Goal: Task Accomplishment & Management: Manage account settings

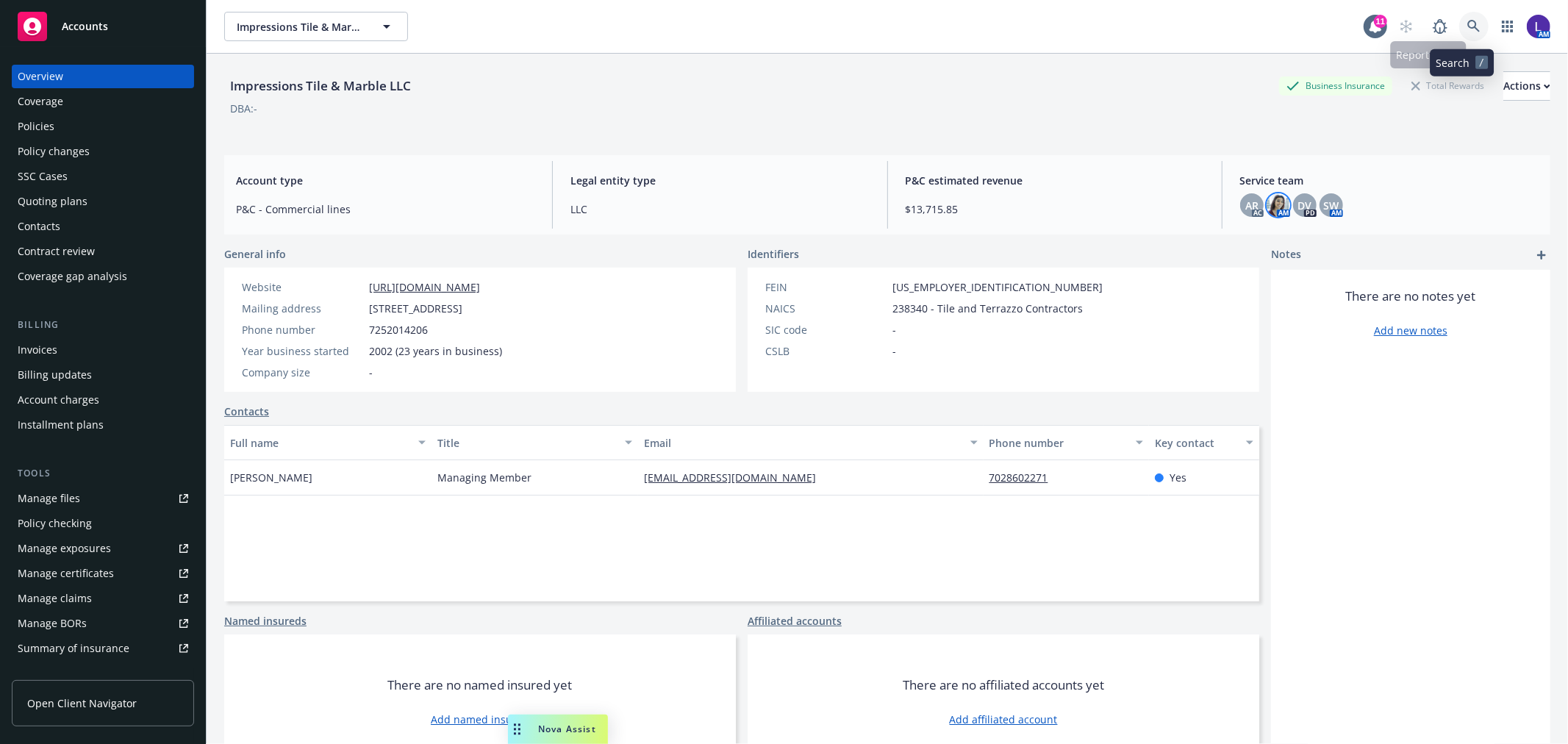
click at [1467, 20] on icon at bounding box center [1473, 26] width 13 height 13
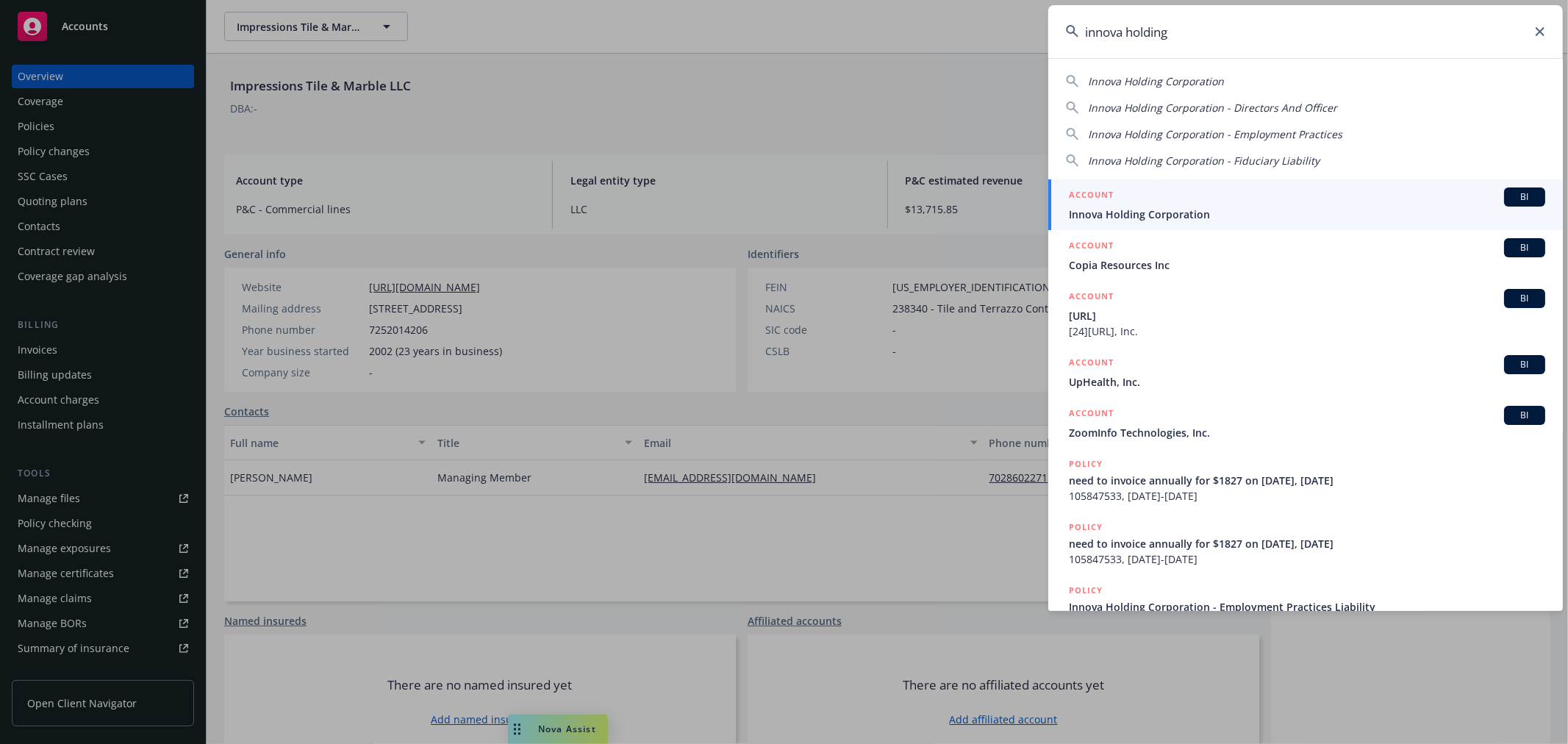
type input "innova holding"
click at [1099, 223] on link "ACCOUNT BI Innova Holding Corporation" at bounding box center [1305, 204] width 515 height 51
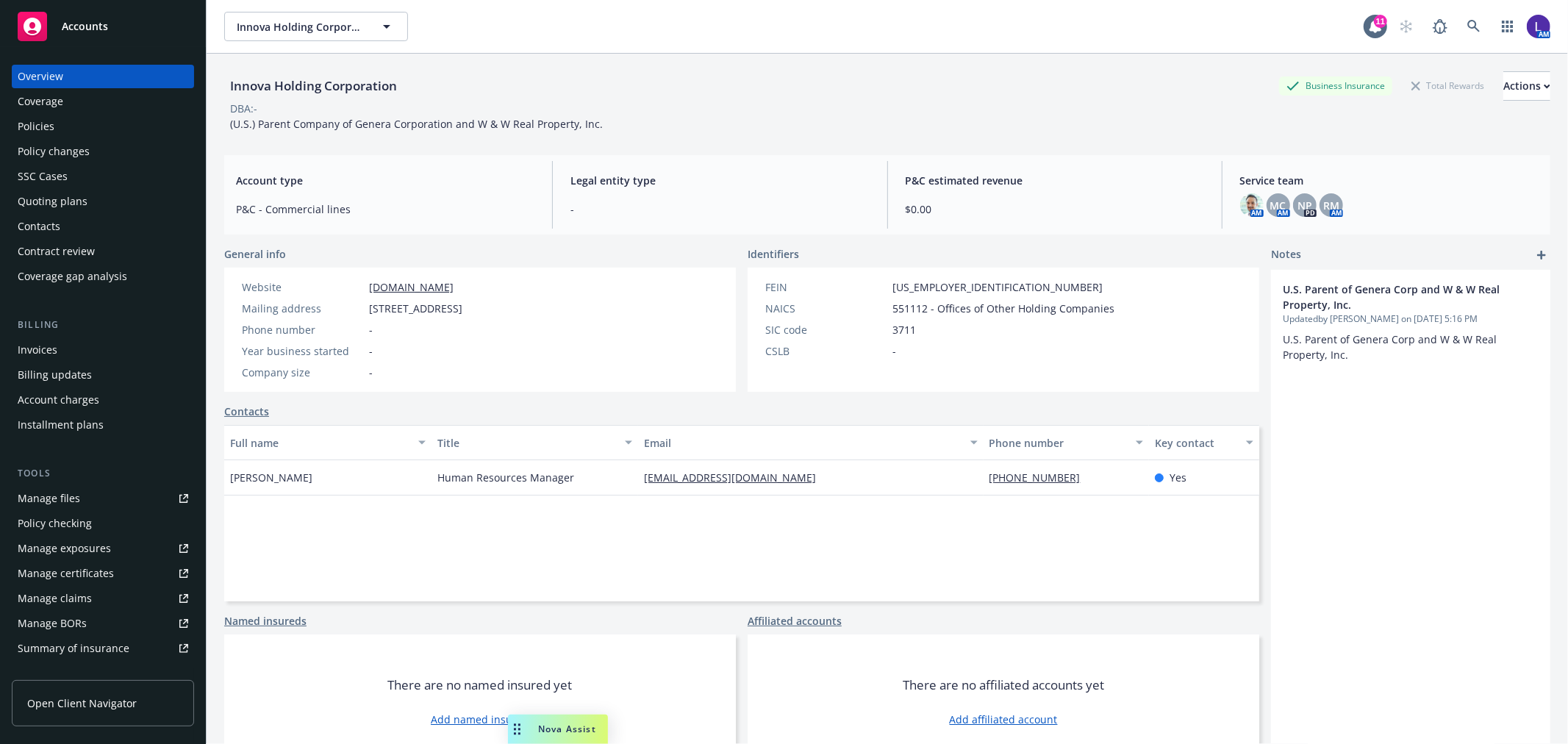
click at [45, 128] on div "Policies" at bounding box center [36, 127] width 37 height 23
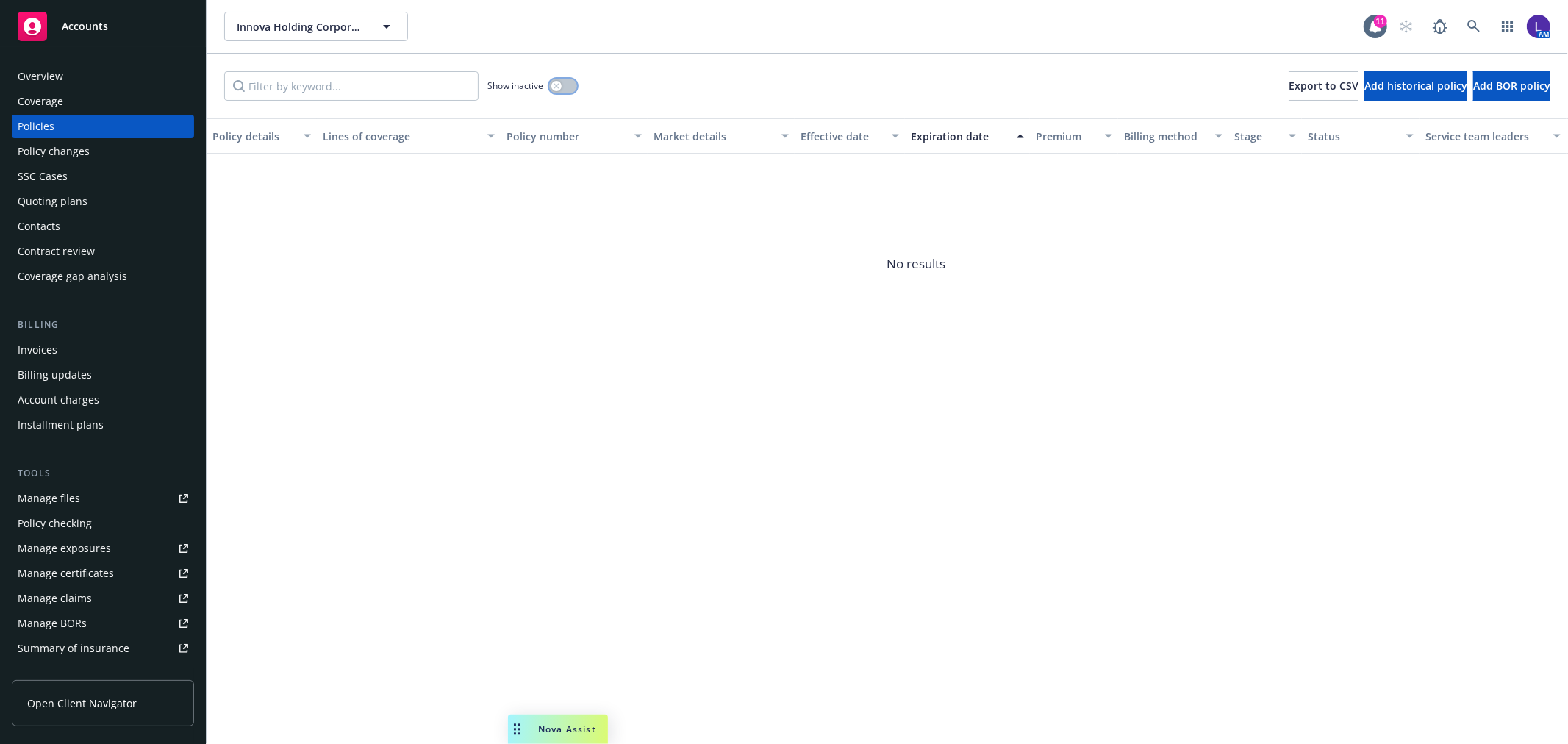
click at [569, 81] on button "button" at bounding box center [563, 86] width 28 height 15
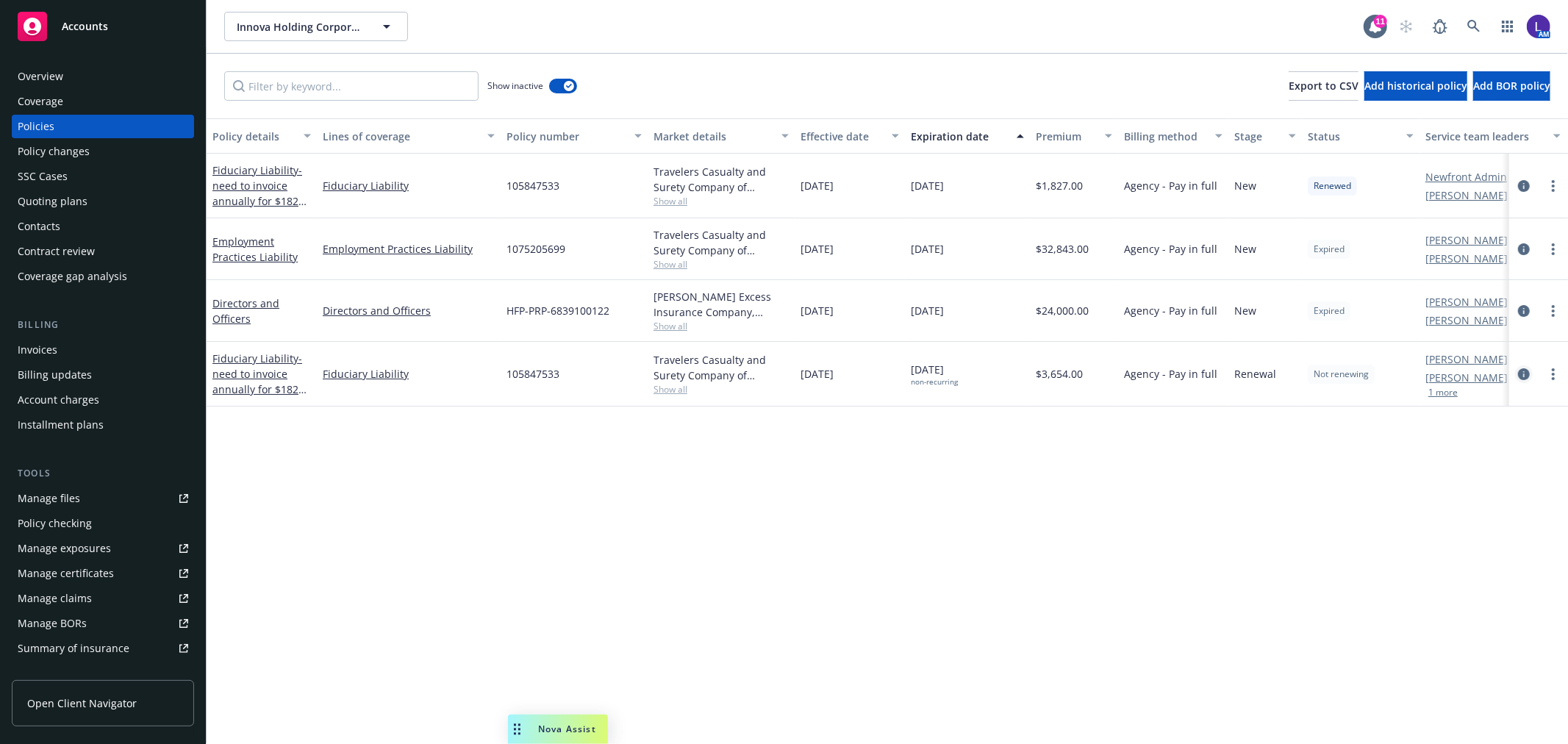
click at [1526, 373] on icon "circleInformation" at bounding box center [1523, 374] width 12 height 12
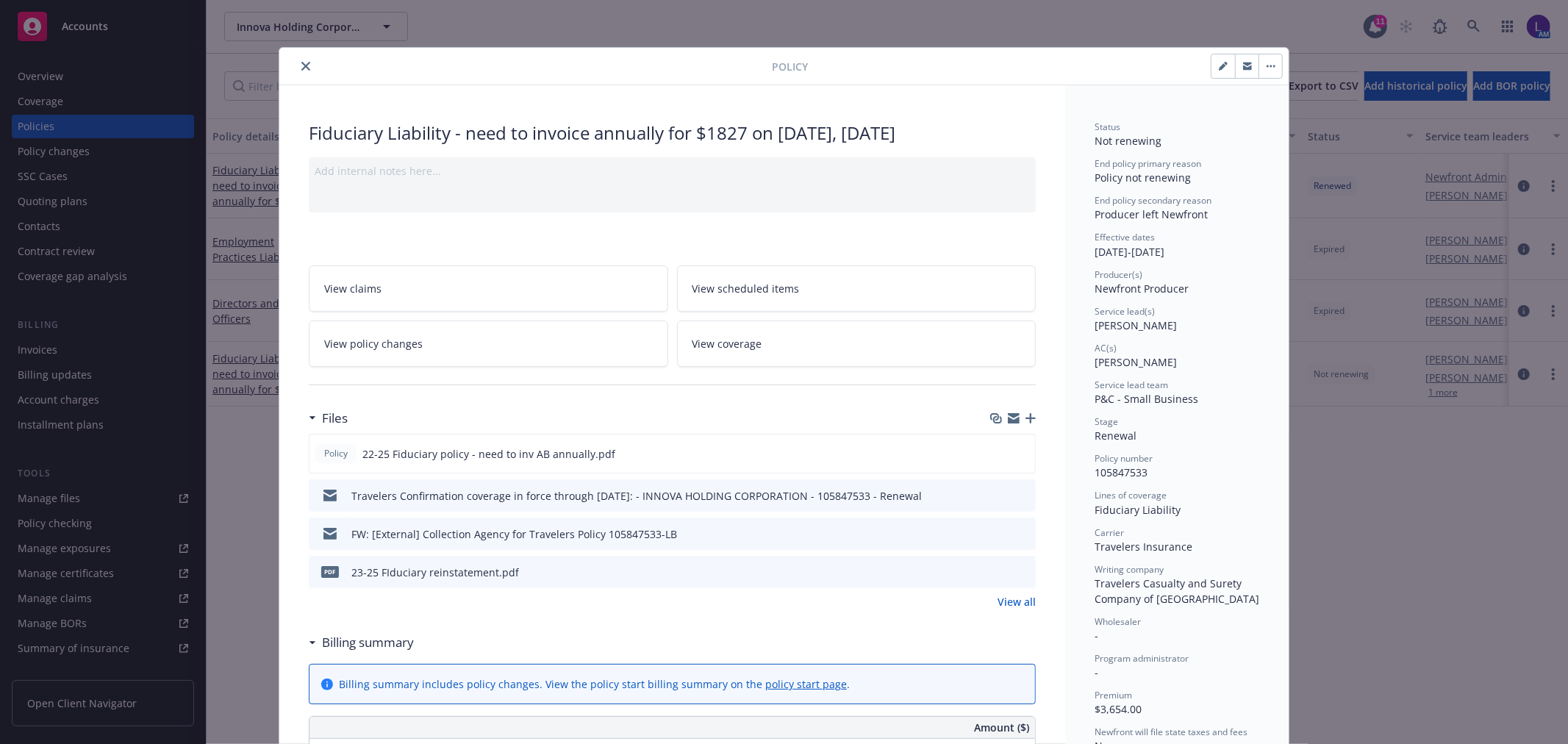
click at [301, 68] on icon "close" at bounding box center [305, 66] width 9 height 9
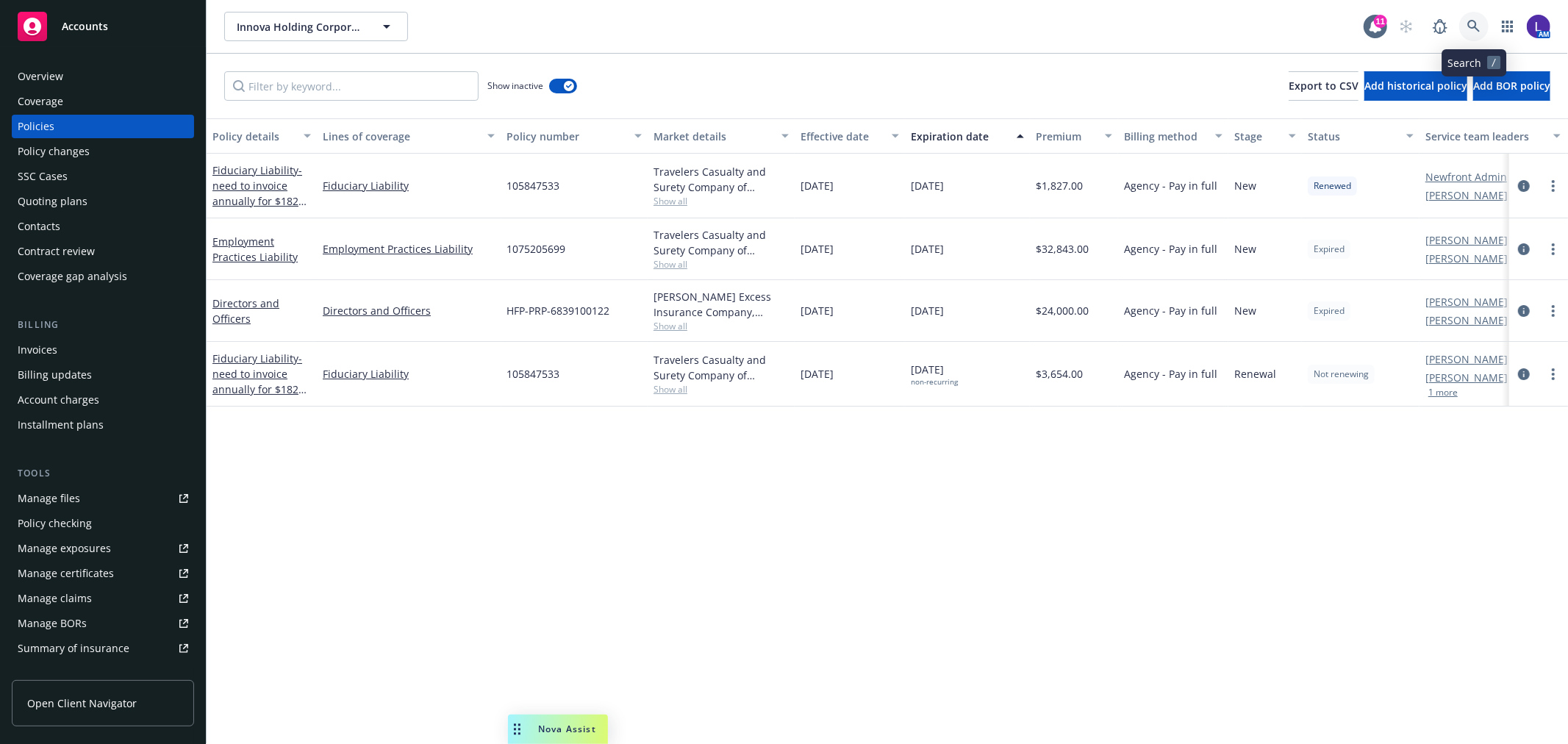
click at [1470, 20] on icon at bounding box center [1473, 26] width 13 height 13
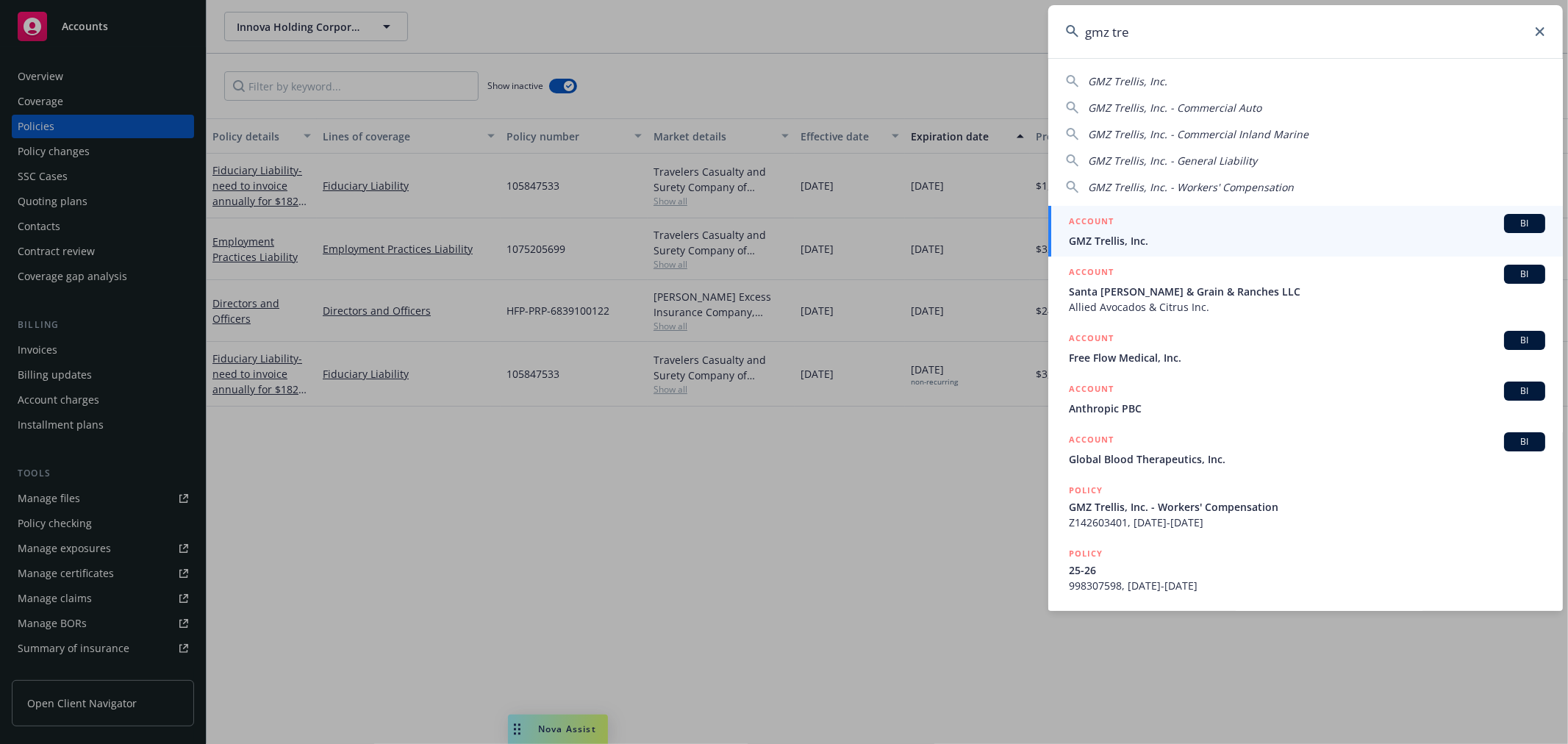
type input "gmz tre"
click at [1260, 228] on div "ACCOUNT BI" at bounding box center [1307, 223] width 477 height 19
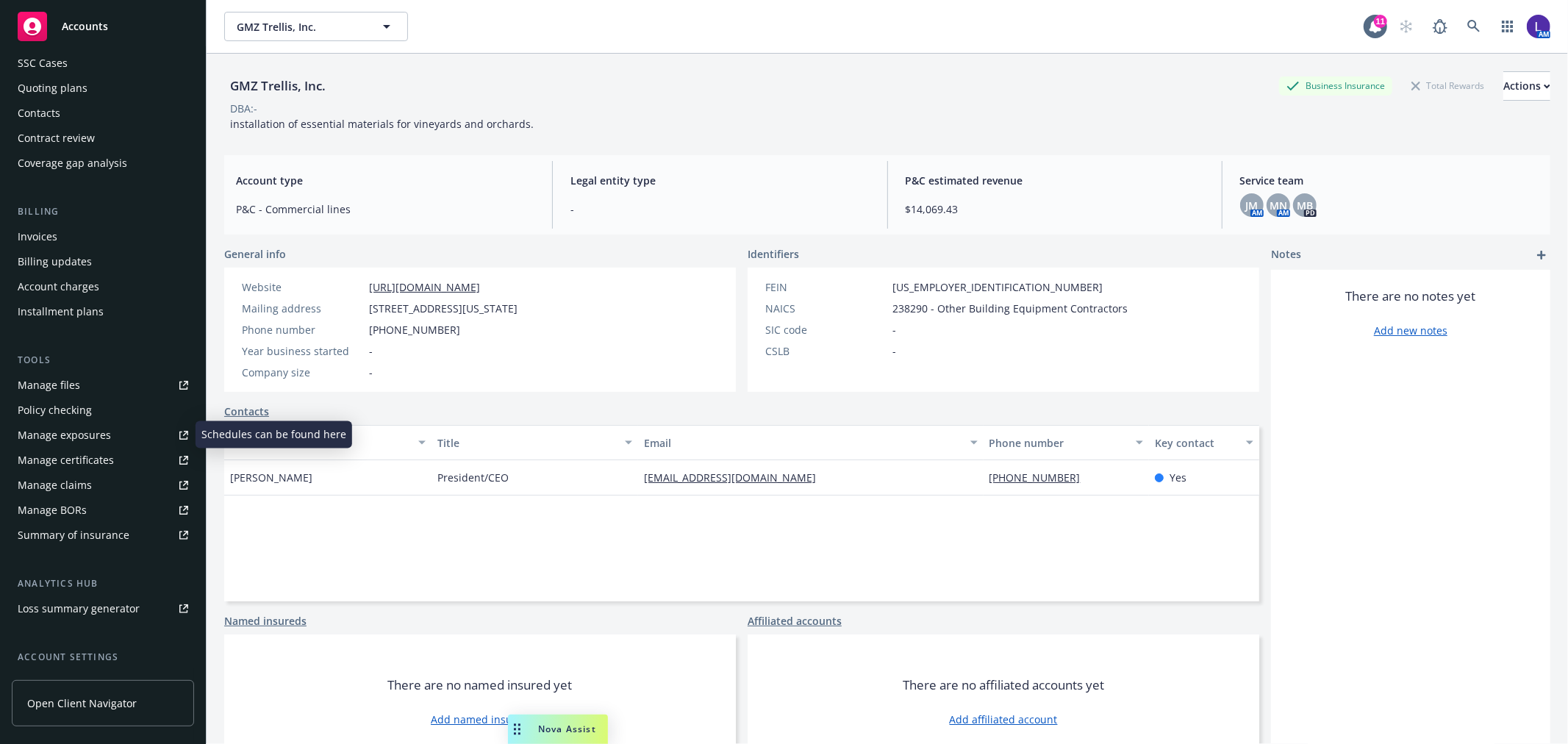
scroll to position [238, 0]
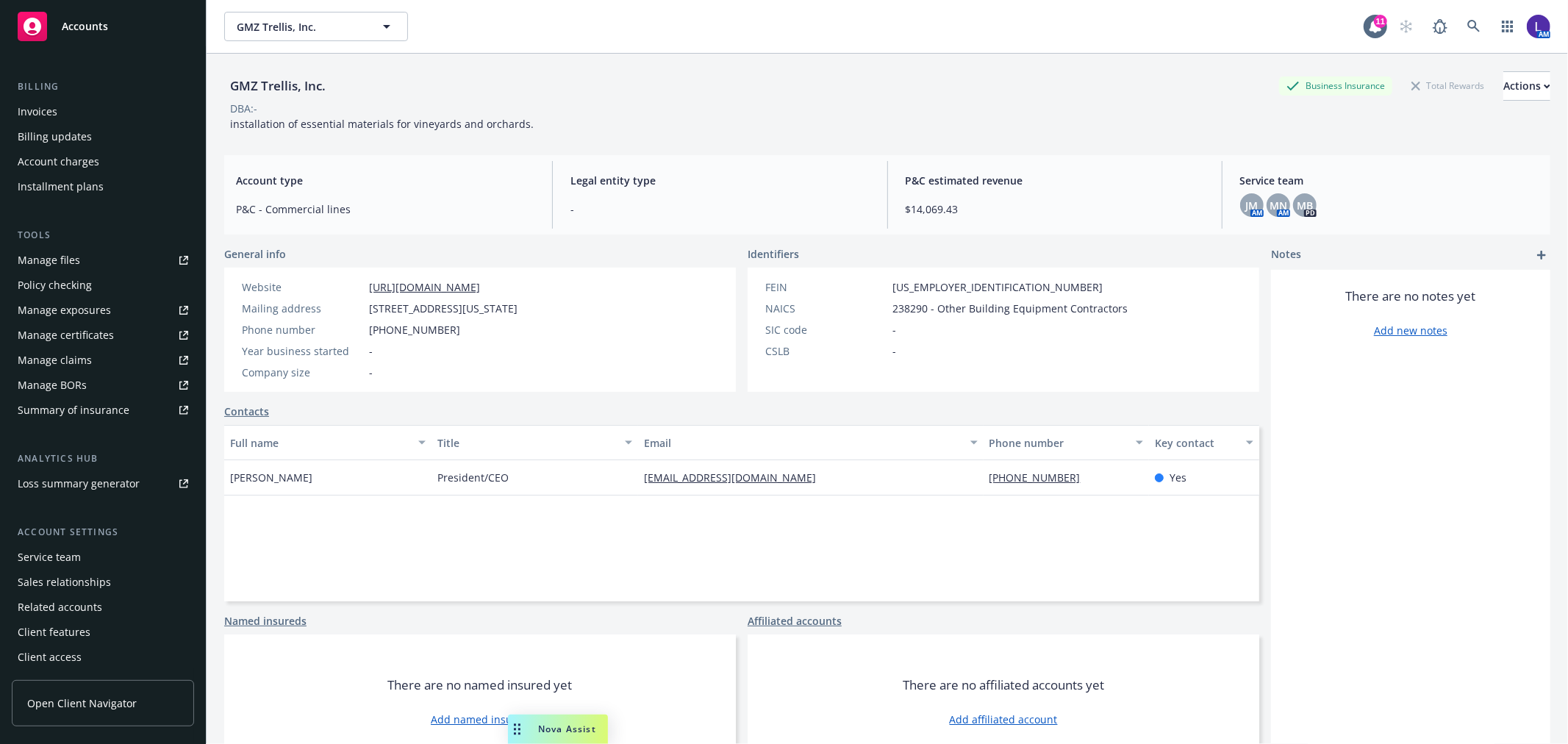
click at [49, 557] on div "Service team" at bounding box center [49, 557] width 63 height 23
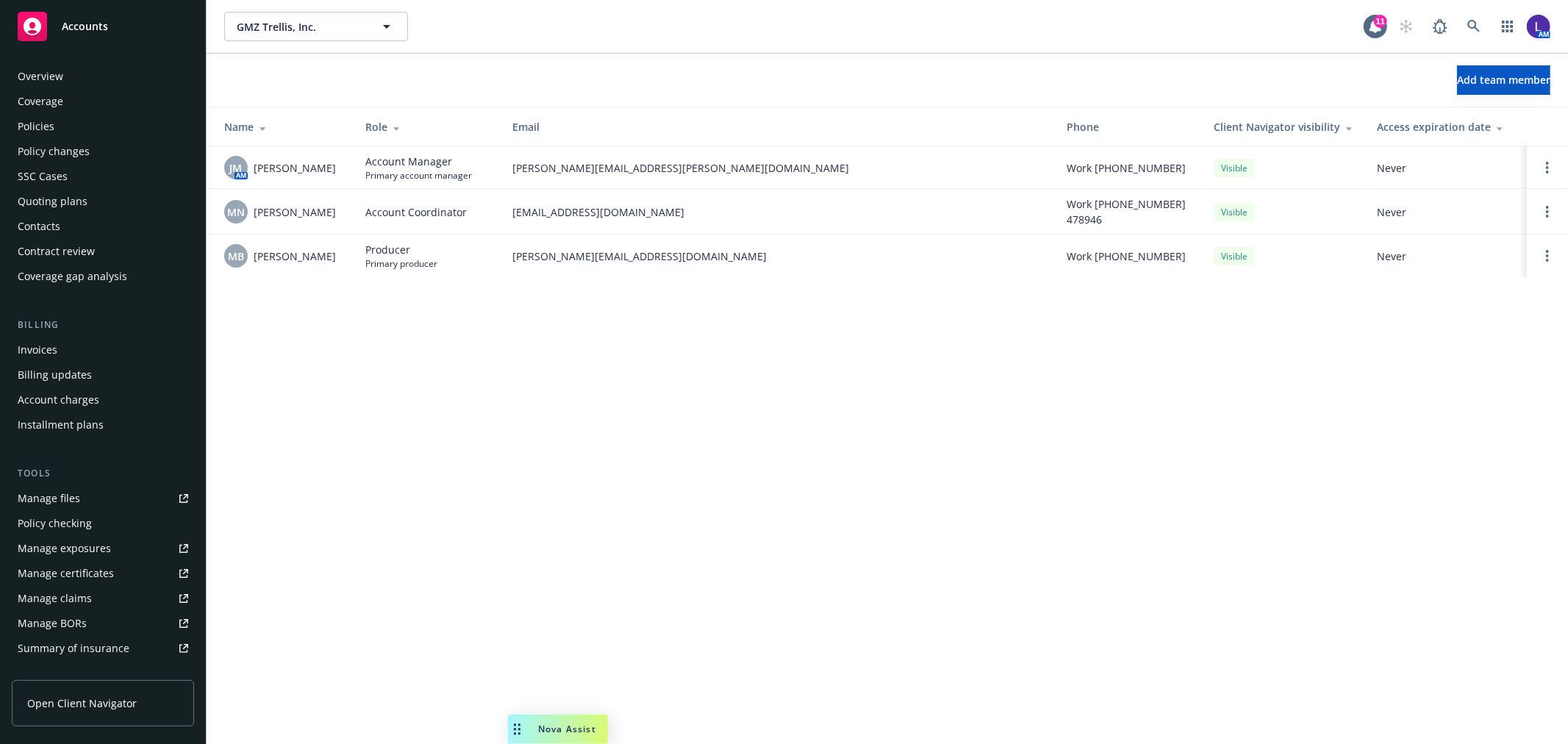
click at [53, 172] on div "SSC Cases" at bounding box center [43, 176] width 50 height 23
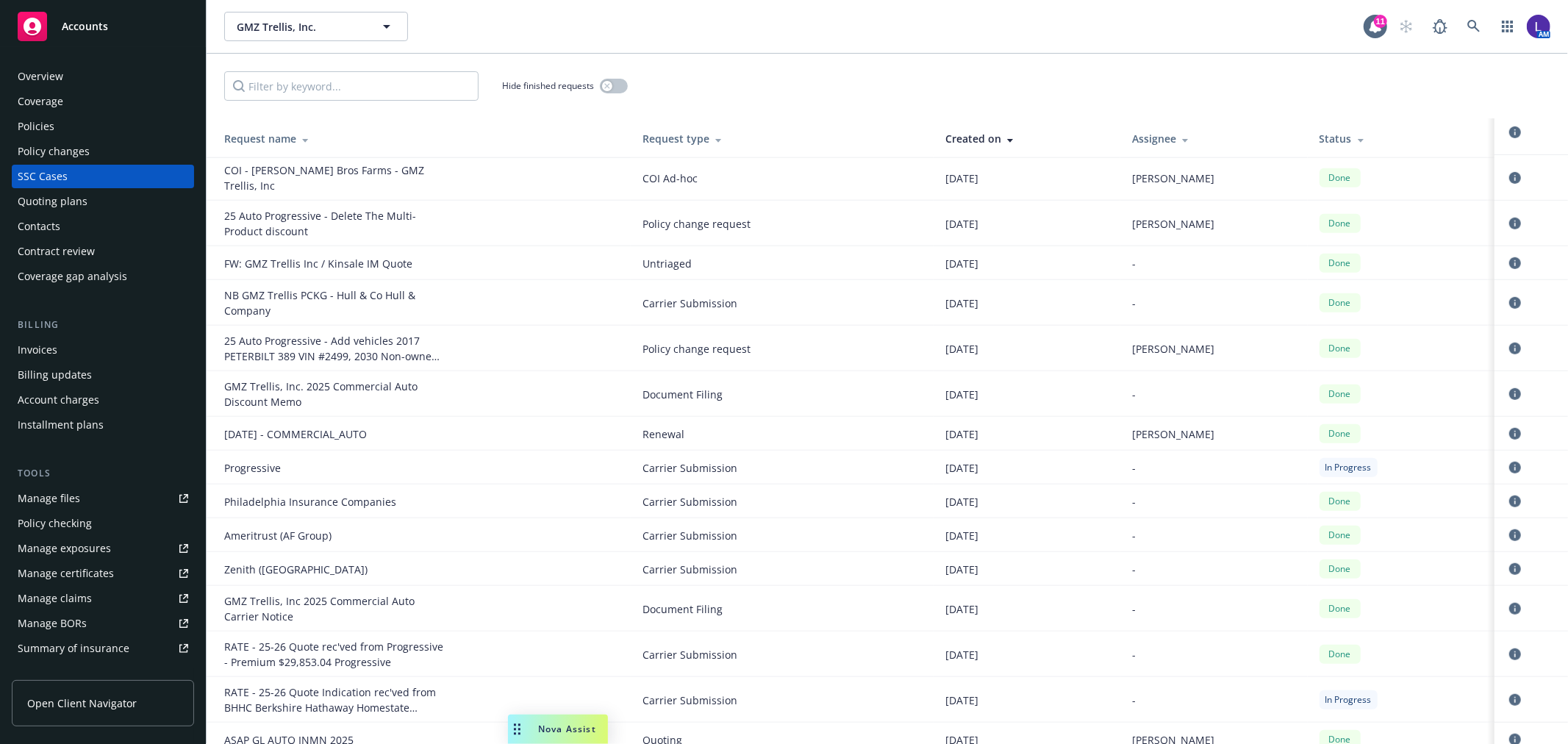
scroll to position [898, 0]
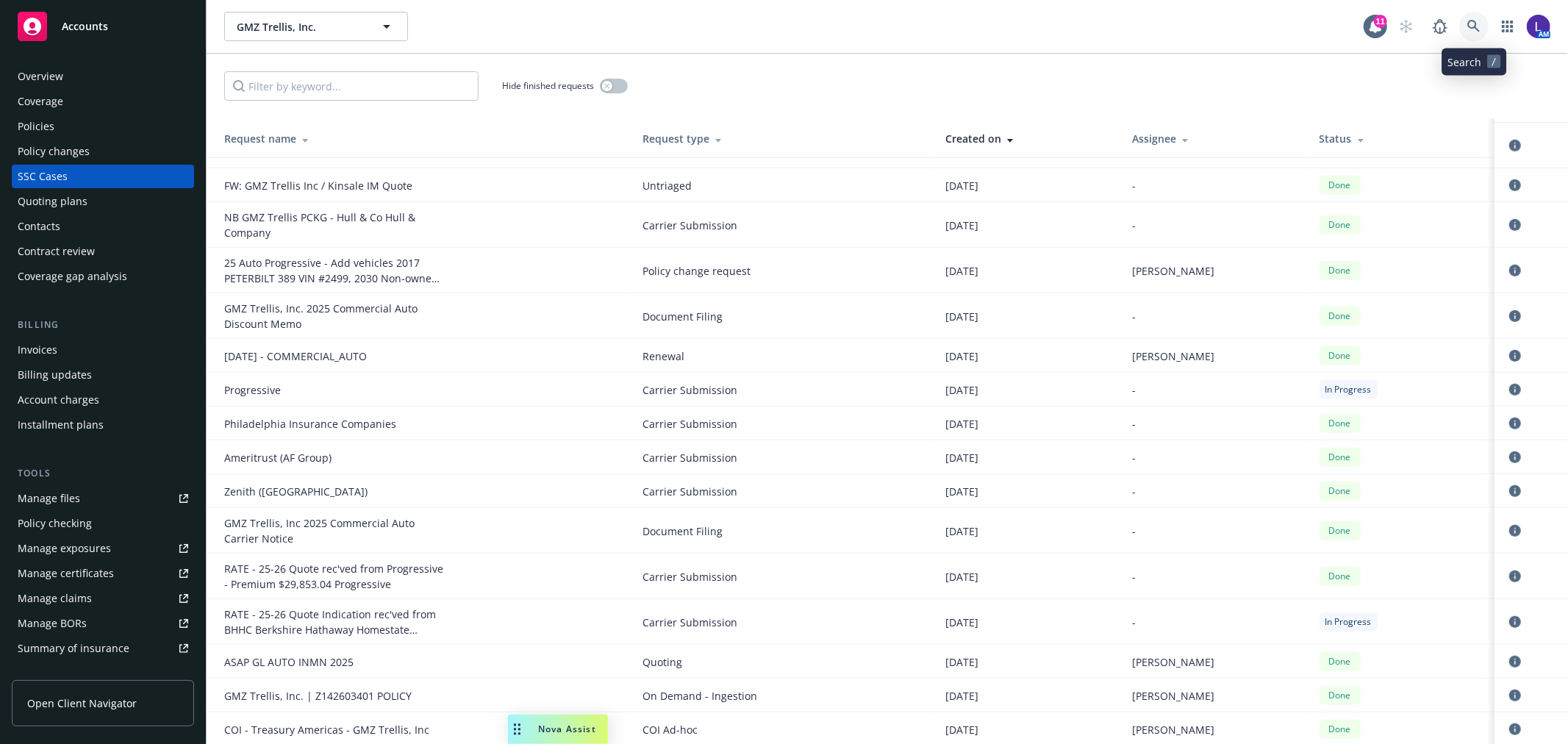
click at [1474, 31] on icon at bounding box center [1473, 26] width 13 height 13
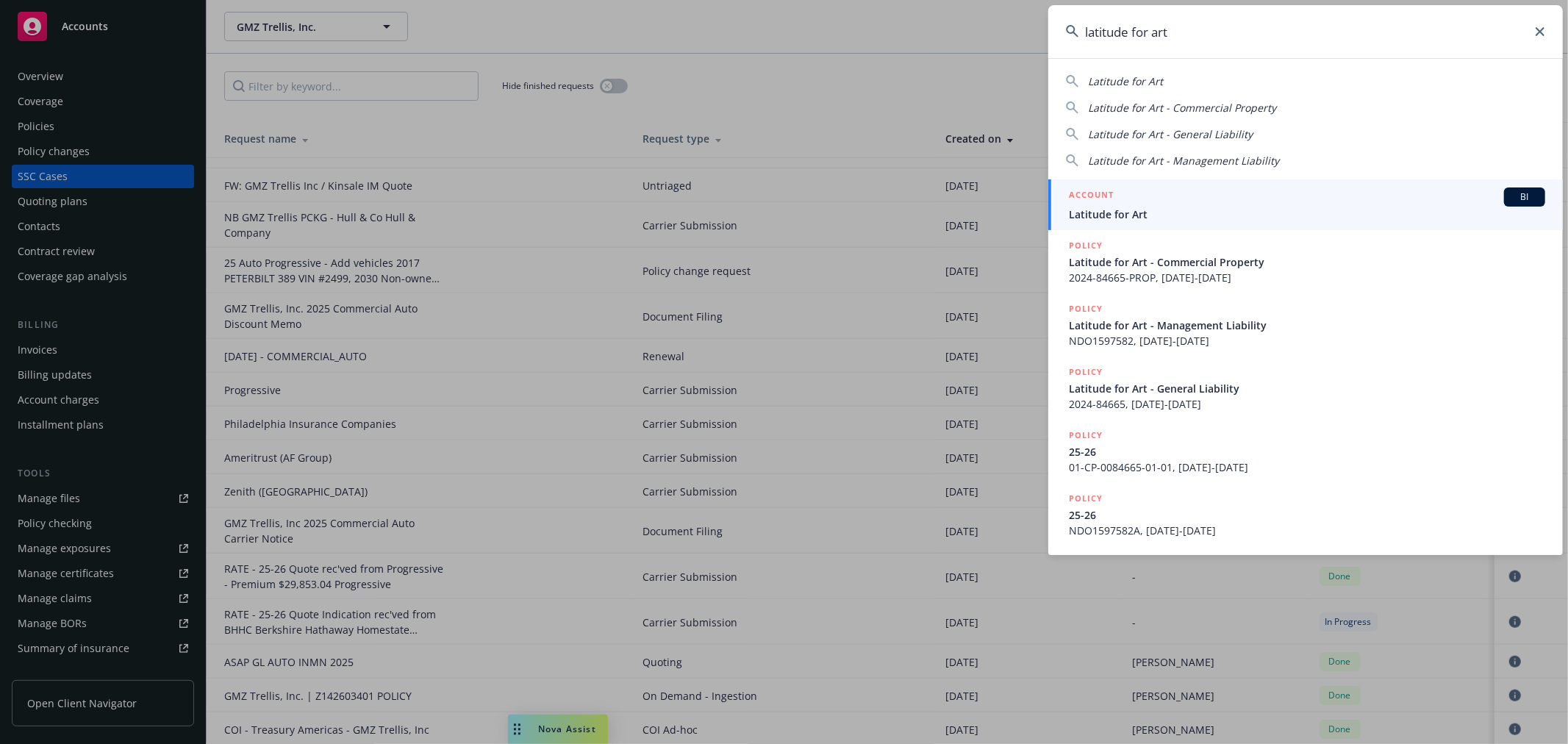
type input "latitude for art"
click at [1270, 203] on div "ACCOUNT BI" at bounding box center [1307, 197] width 477 height 19
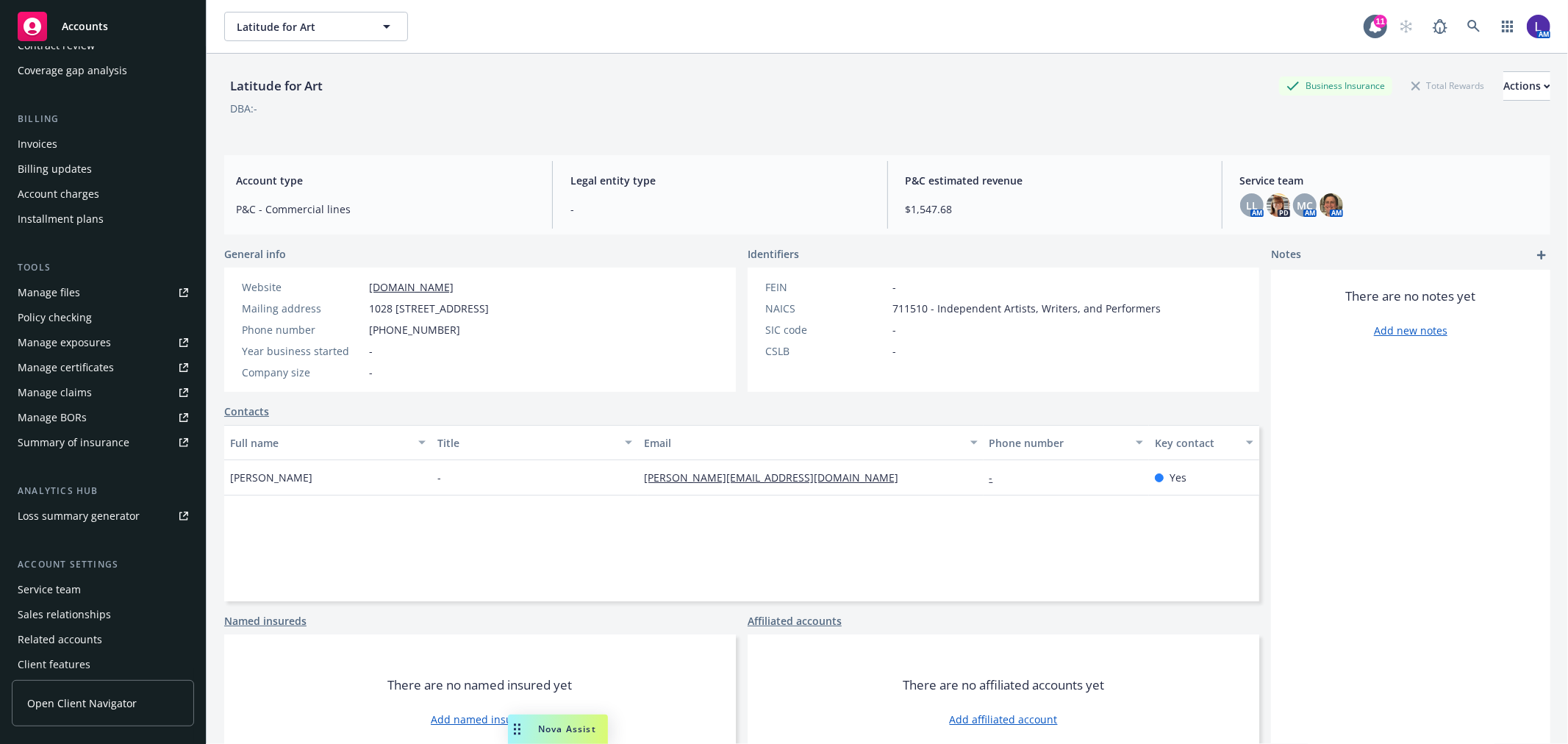
scroll to position [238, 0]
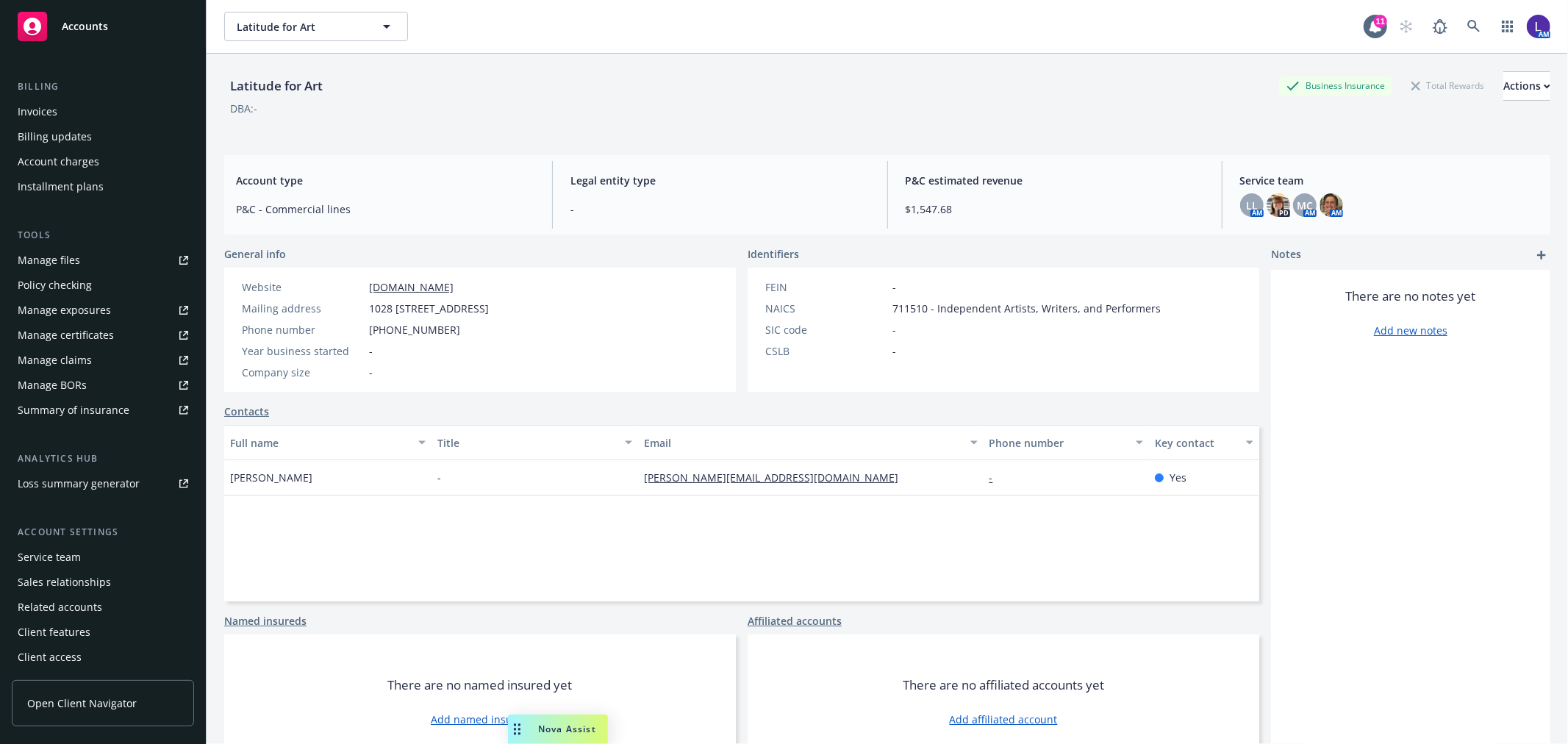
click at [42, 559] on div "Service team" at bounding box center [49, 557] width 63 height 23
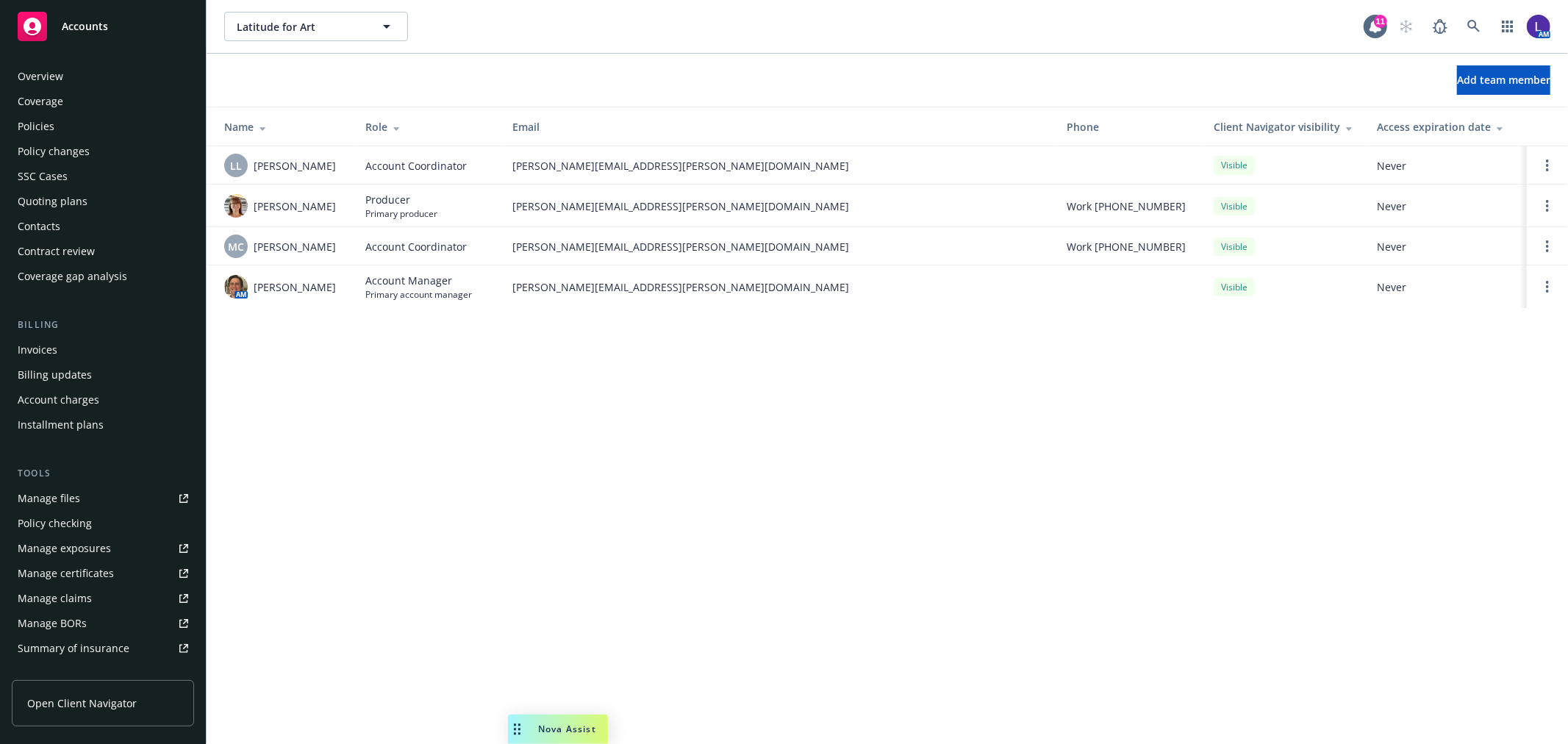
click at [52, 167] on div "SSC Cases" at bounding box center [43, 176] width 50 height 23
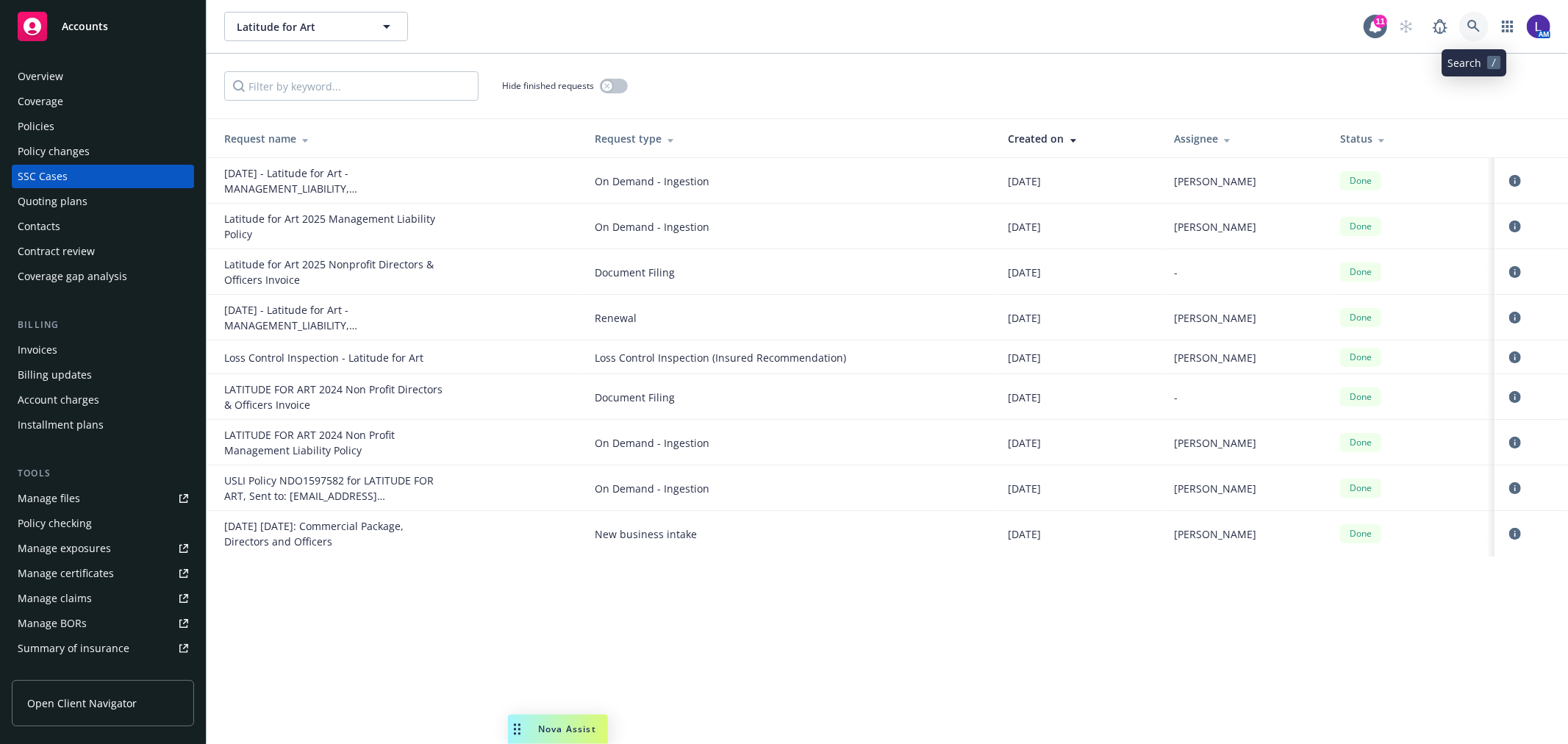
click at [1463, 32] on link at bounding box center [1474, 27] width 30 height 30
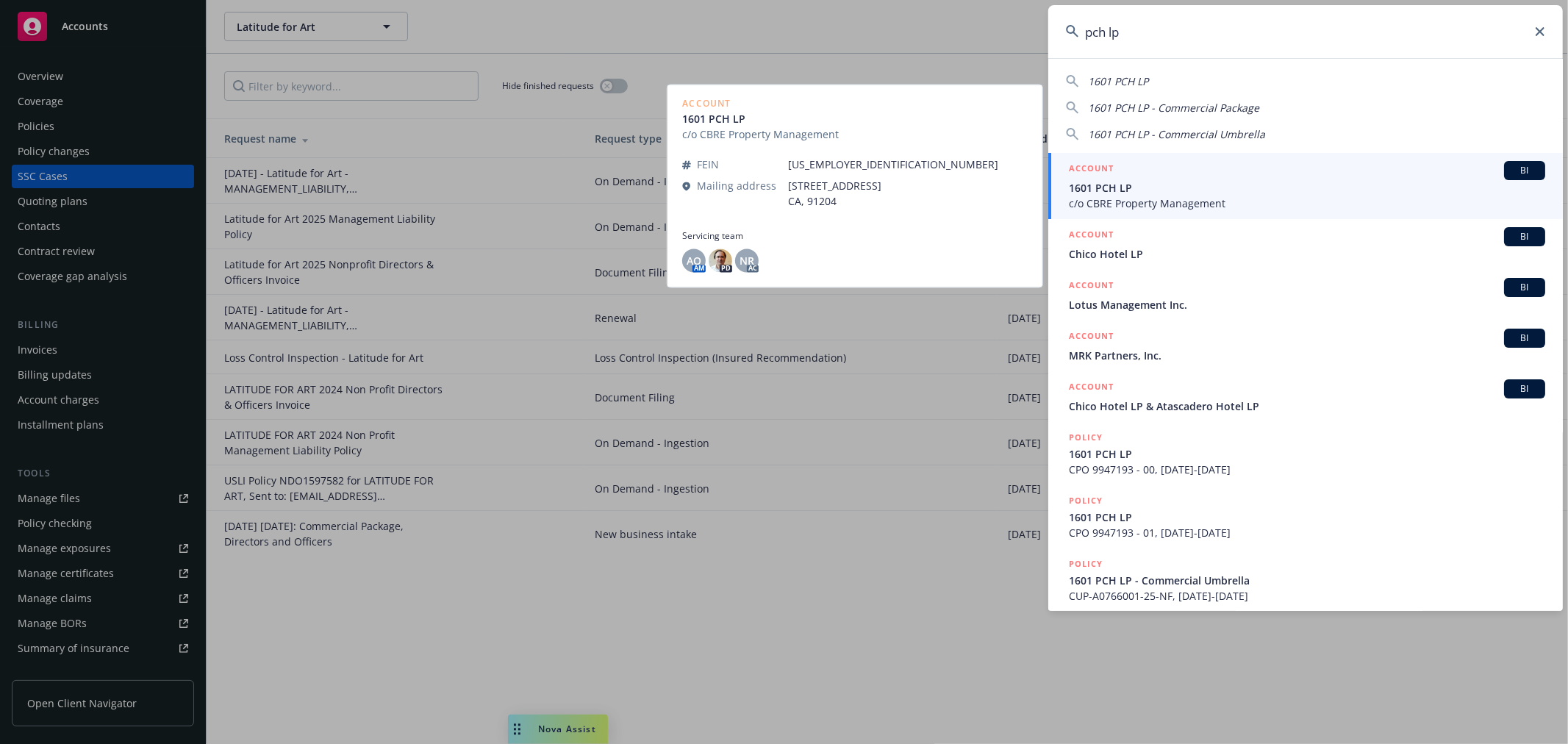
type input "pch lp"
click at [1167, 185] on span "1601 PCH LP" at bounding box center [1307, 188] width 477 height 16
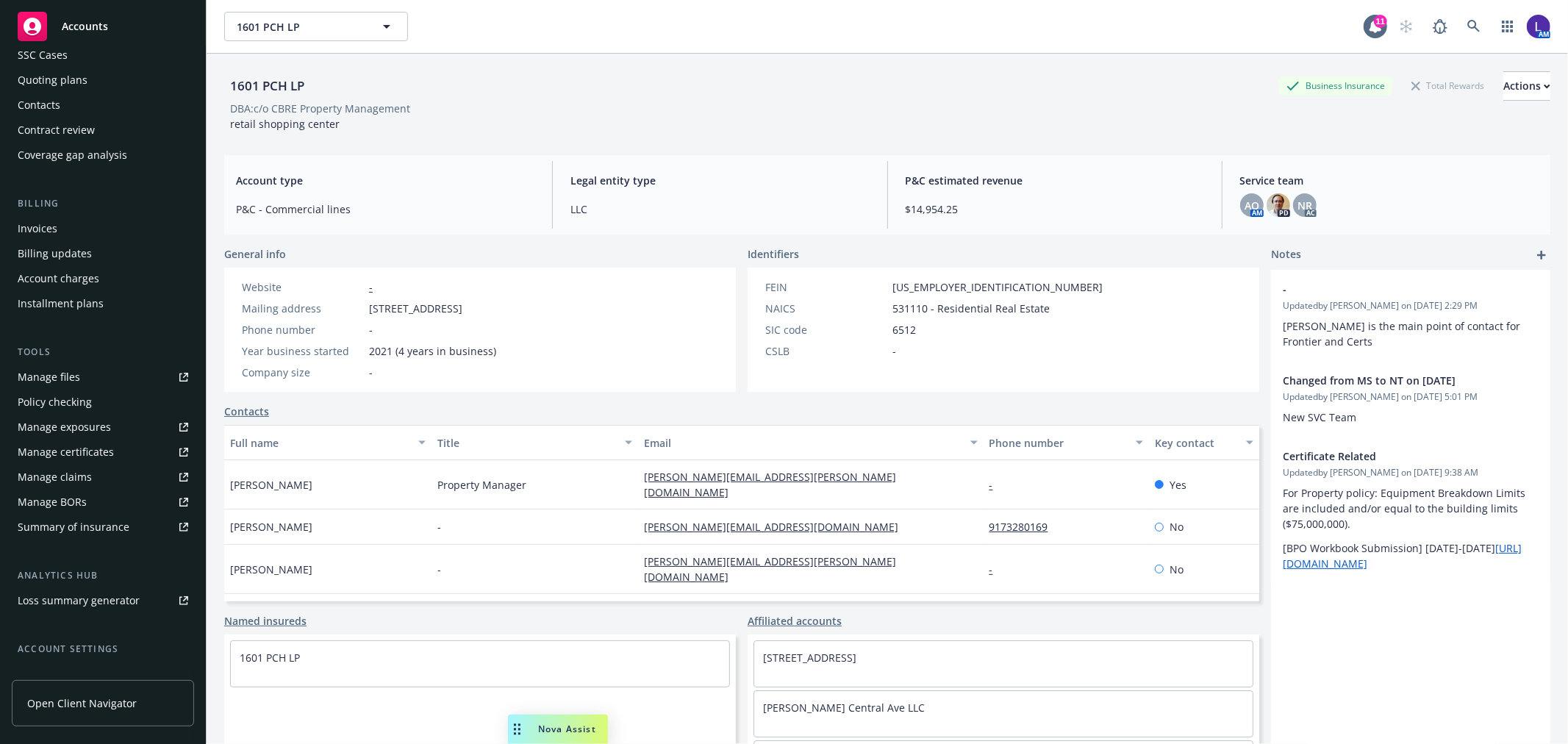
scroll to position [238, 0]
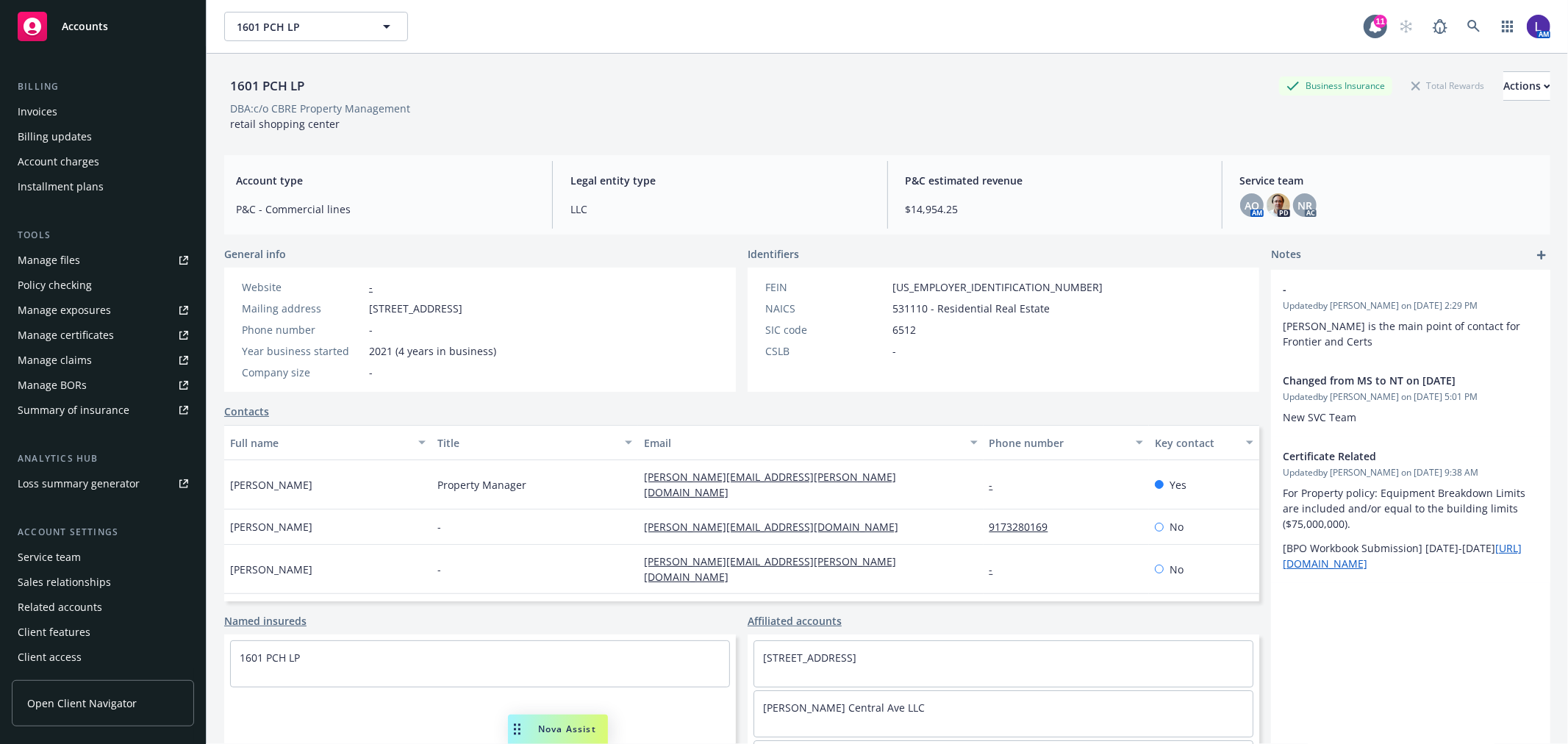
click at [31, 552] on div "Service team" at bounding box center [49, 557] width 63 height 23
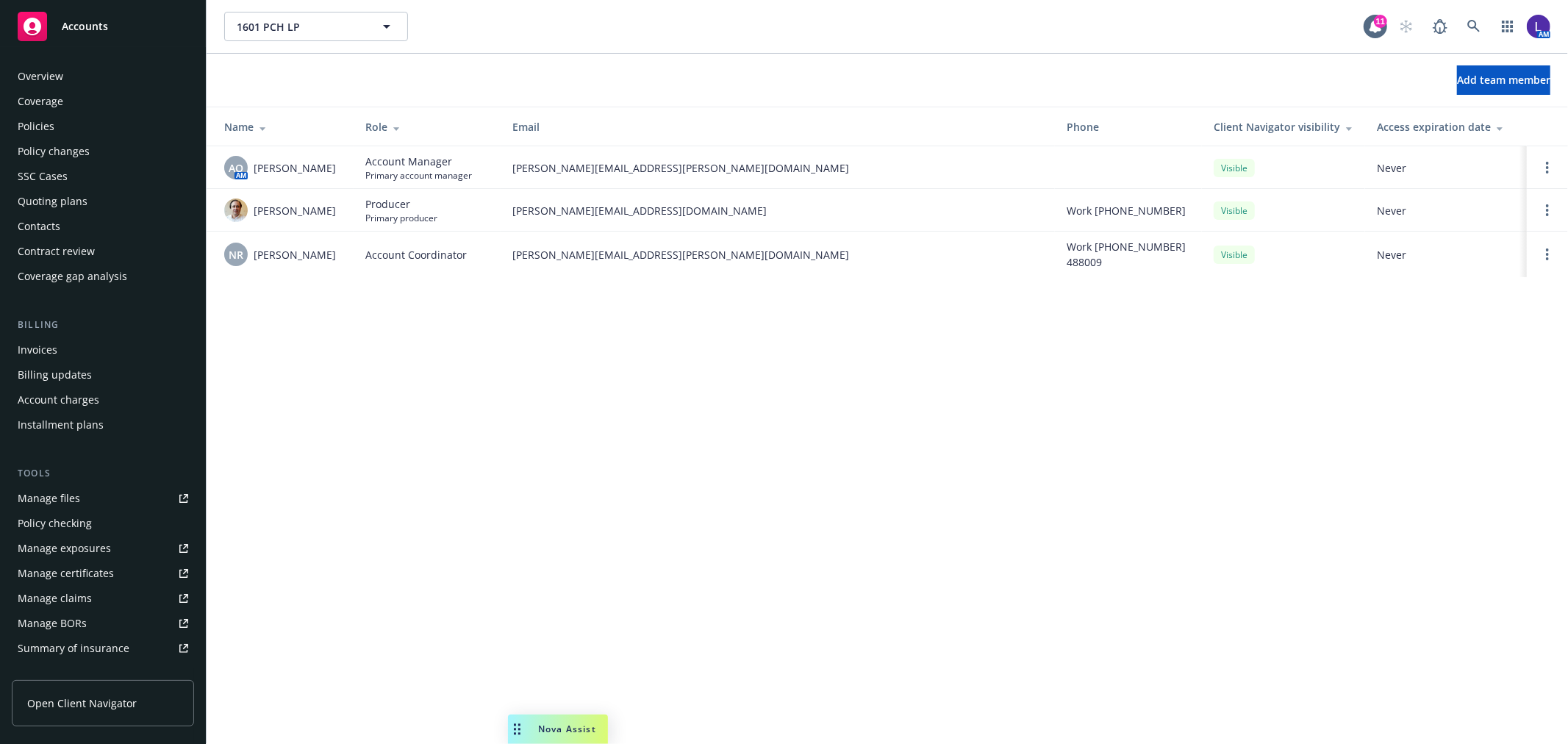
click at [90, 490] on link "Manage files" at bounding box center [102, 498] width 182 height 23
click at [70, 171] on div "SSC Cases" at bounding box center [103, 176] width 171 height 23
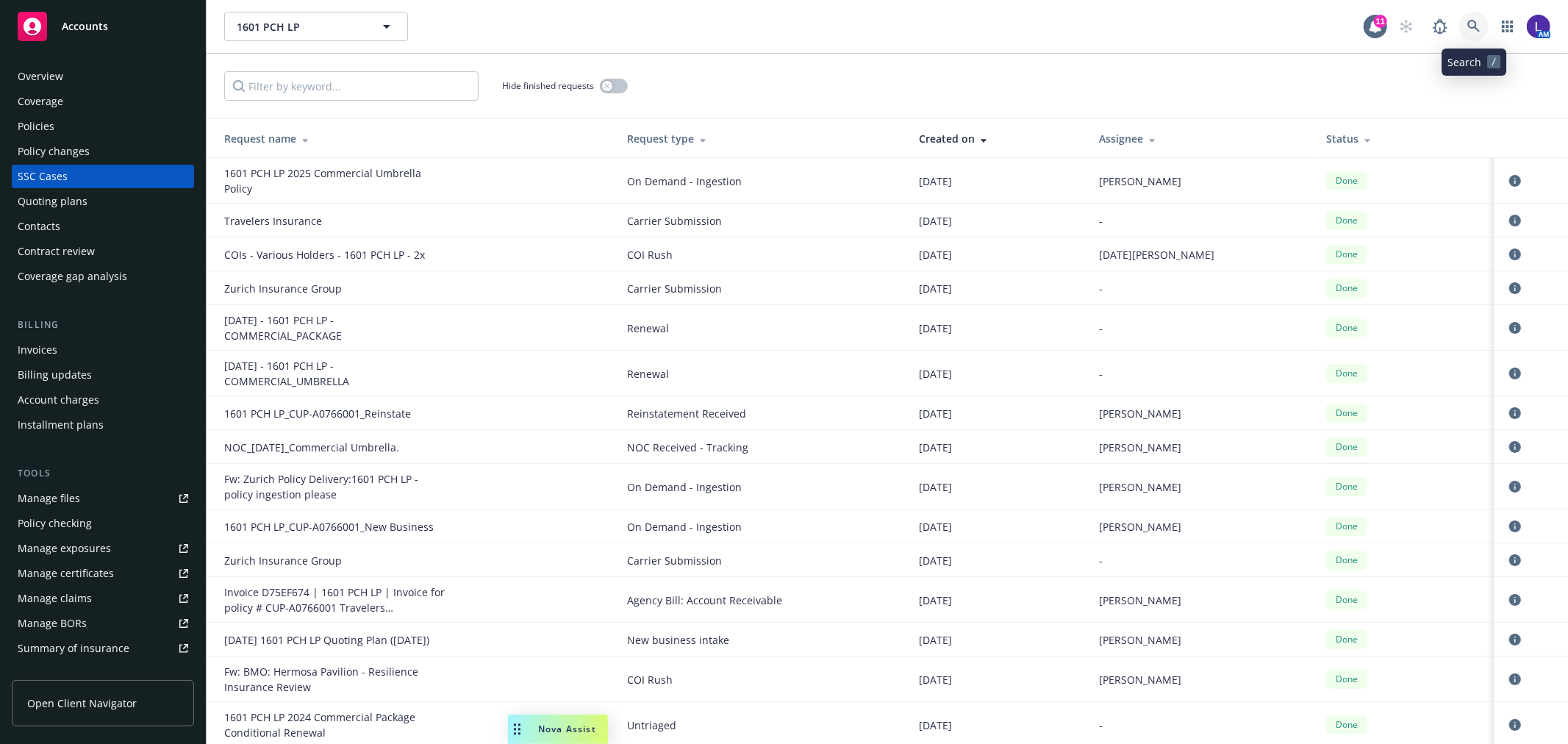
click at [1477, 24] on icon at bounding box center [1473, 26] width 13 height 13
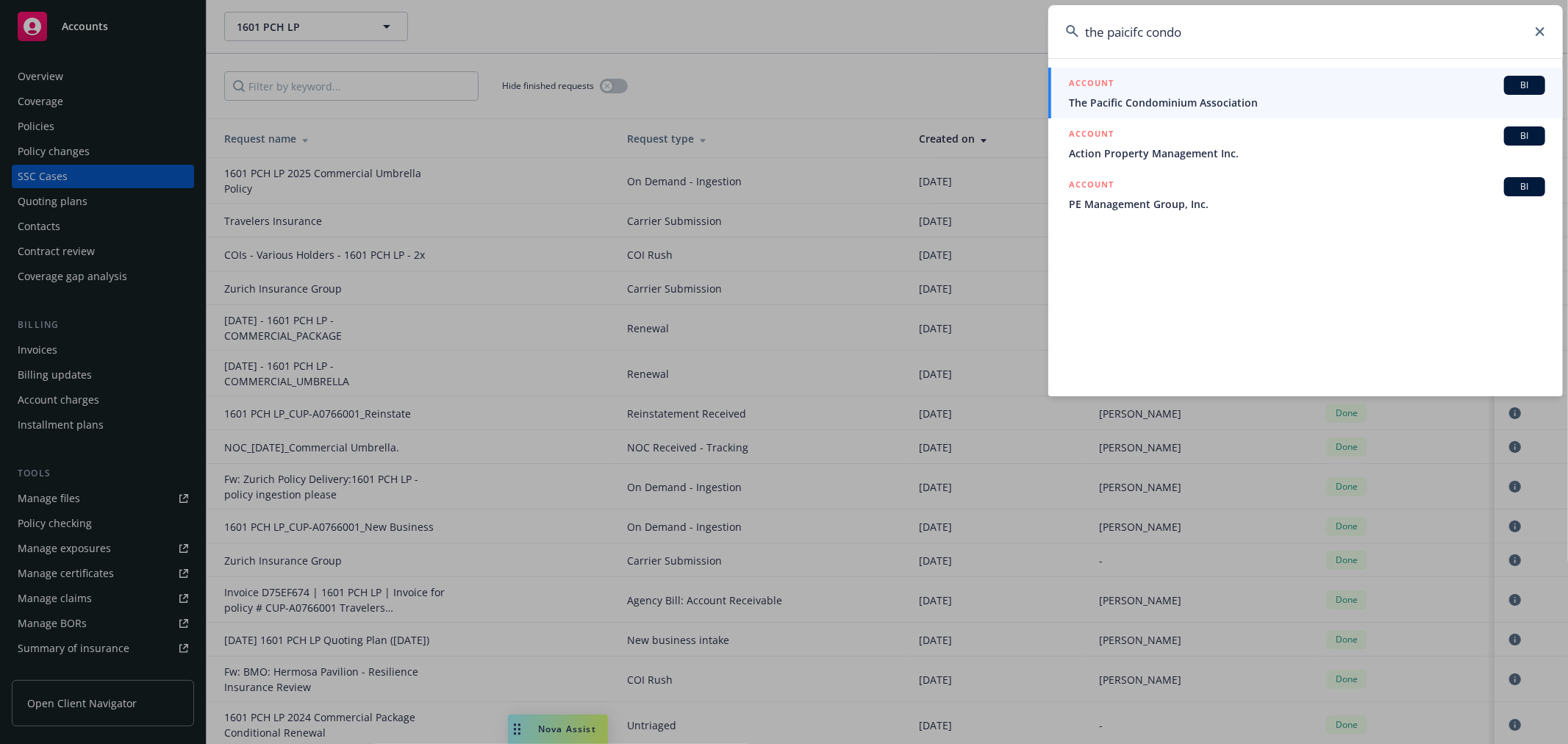
type input "the paicifc condo"
click at [1272, 85] on div "ACCOUNT BI" at bounding box center [1307, 85] width 477 height 19
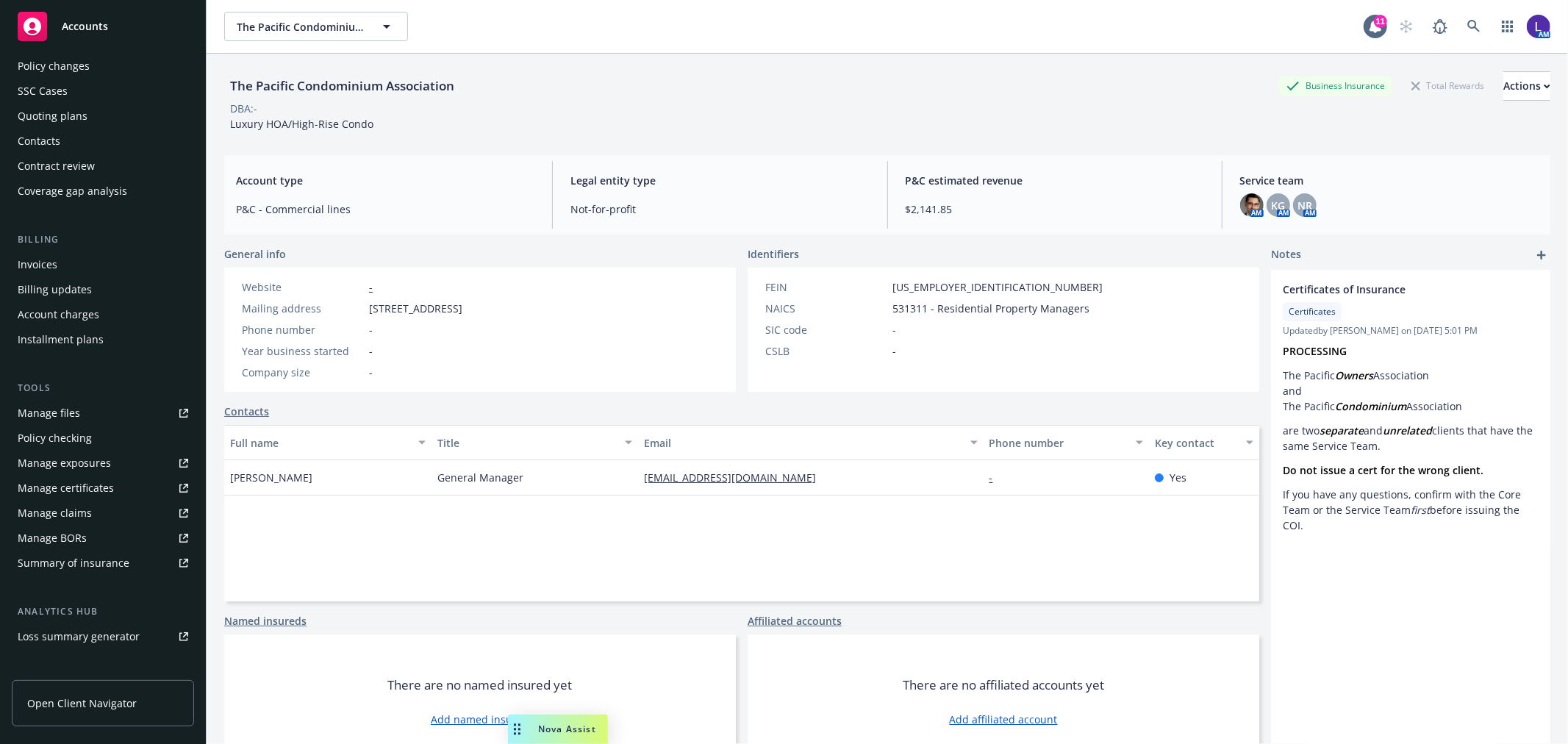
scroll to position [238, 0]
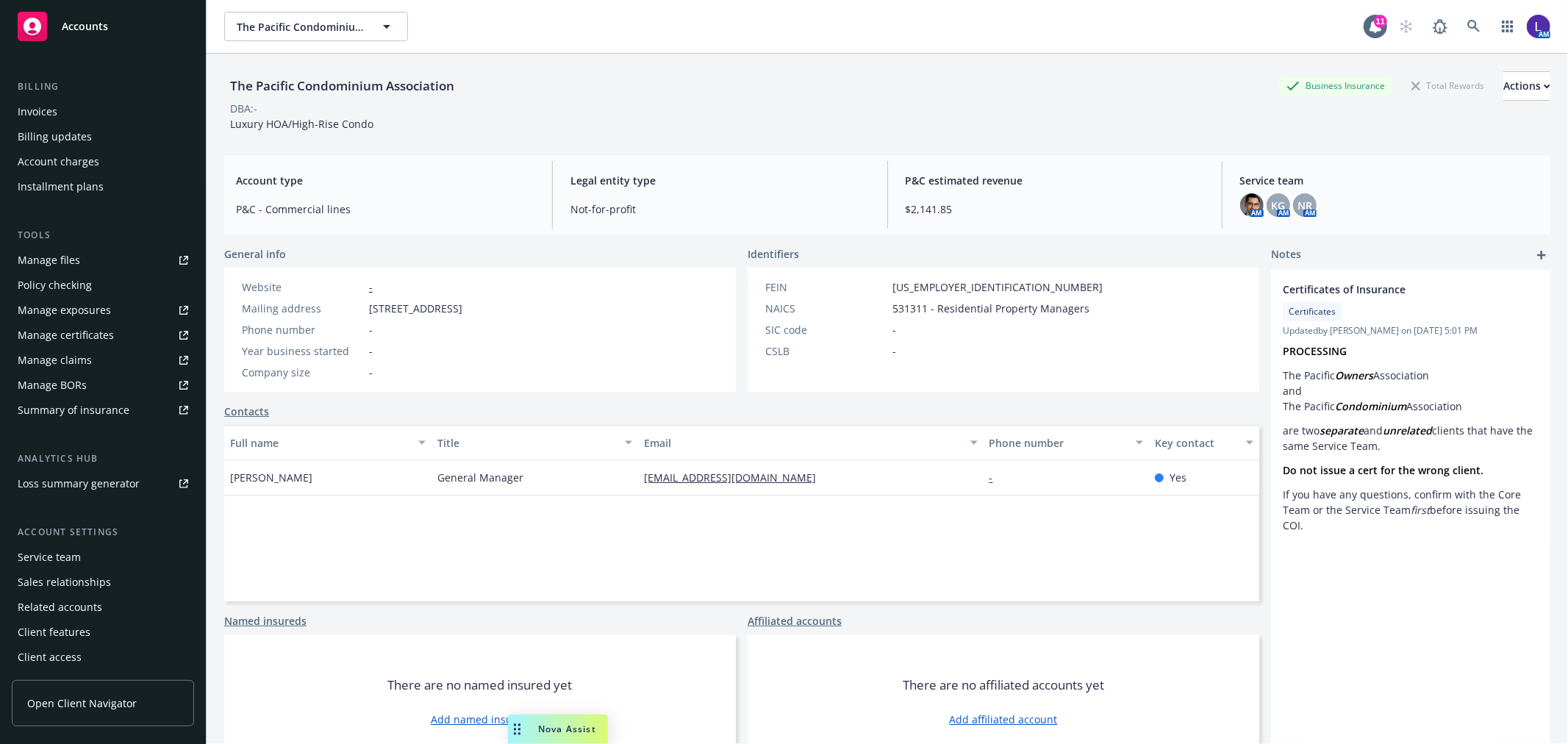
click at [70, 552] on div "Service team" at bounding box center [49, 557] width 63 height 23
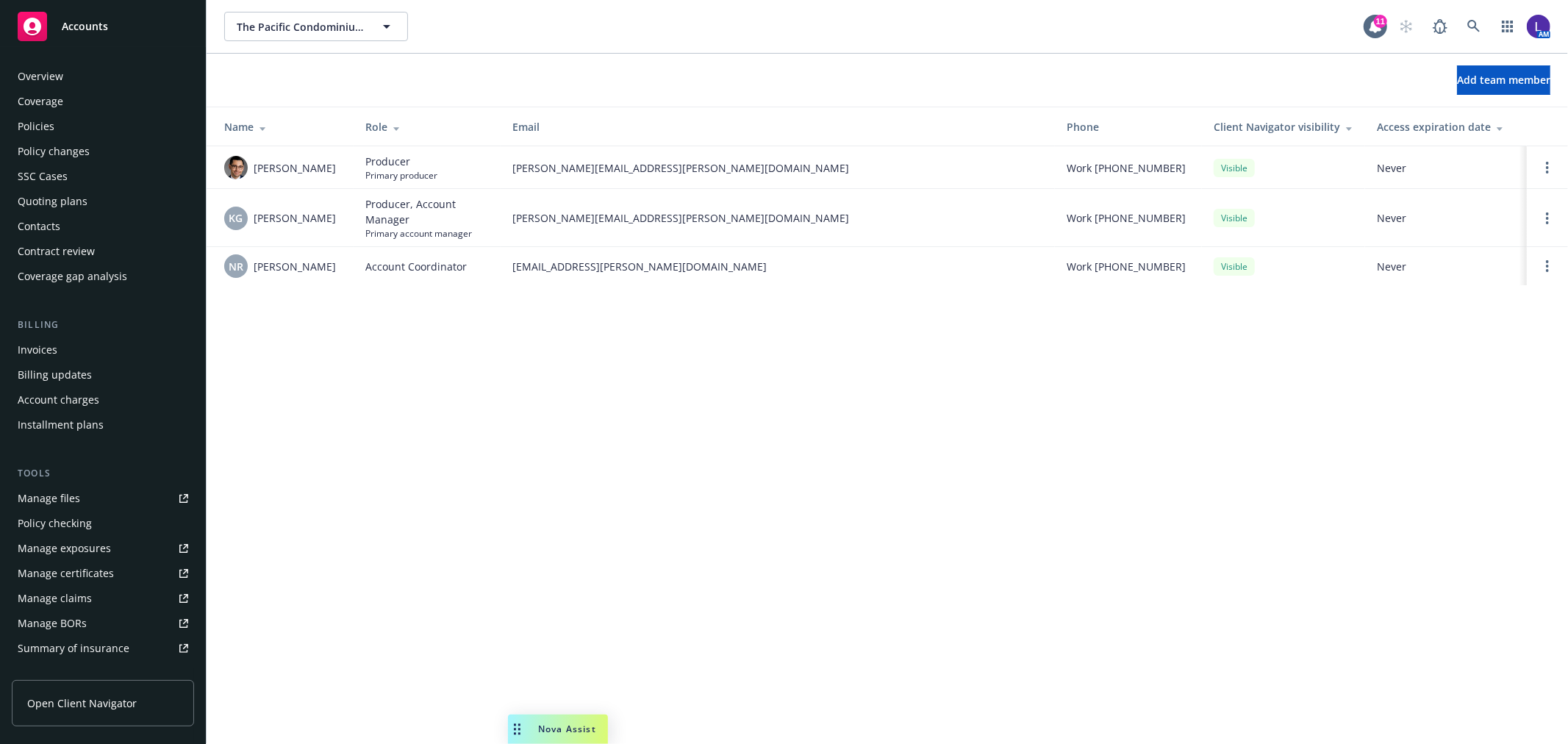
click at [44, 174] on div "SSC Cases" at bounding box center [43, 176] width 50 height 23
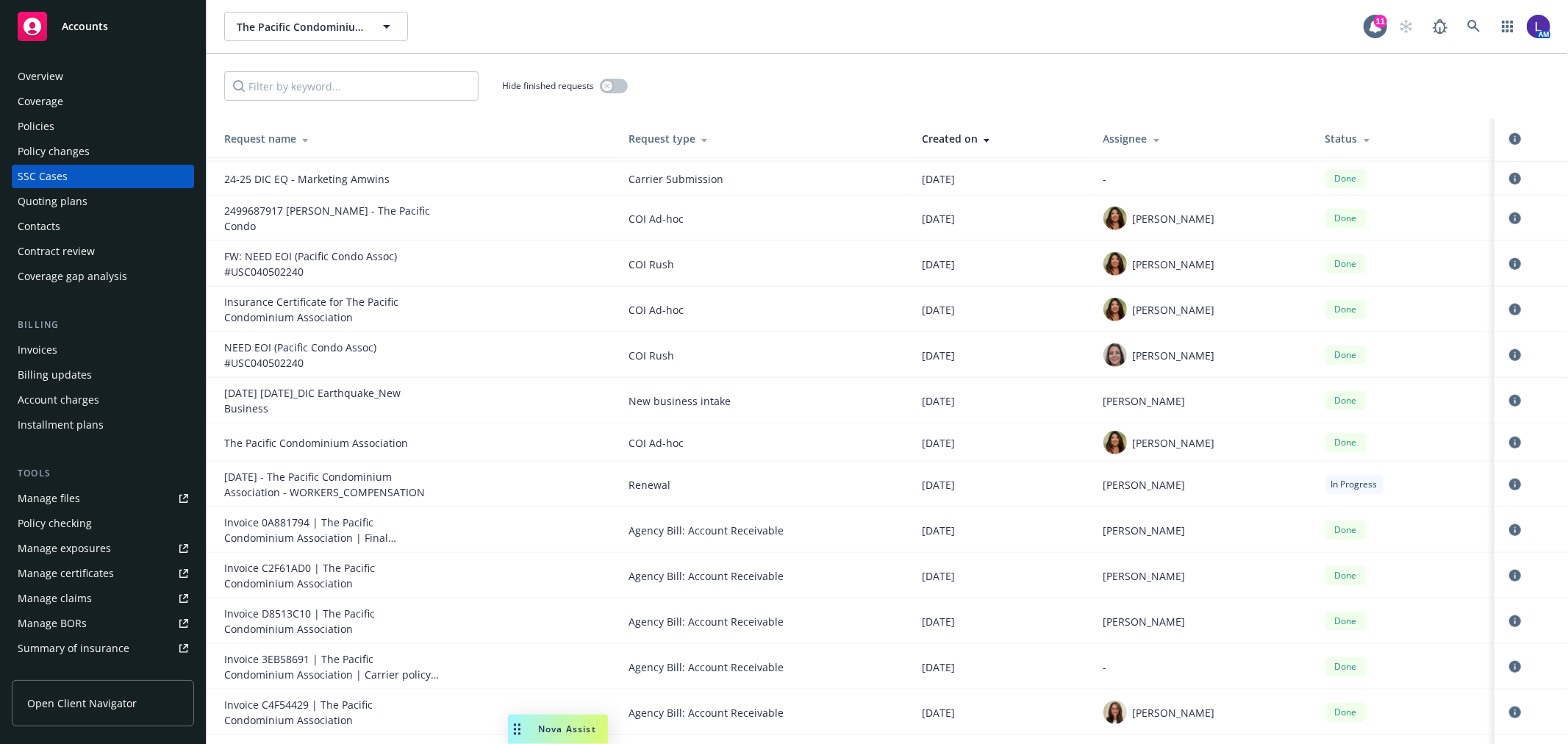
scroll to position [1143, 0]
